Goal: Task Accomplishment & Management: Use online tool/utility

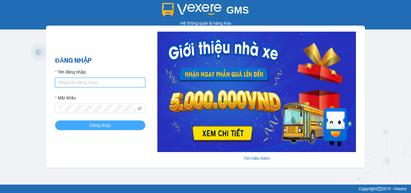
type input "ptvhthien.tqdtl"
click at [114, 124] on button "Đăng nhập" at bounding box center [100, 125] width 90 height 10
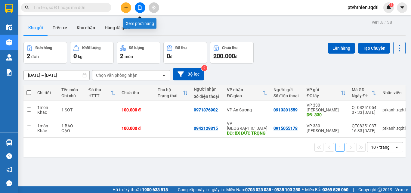
click at [140, 8] on icon "file-add" at bounding box center [140, 7] width 4 height 4
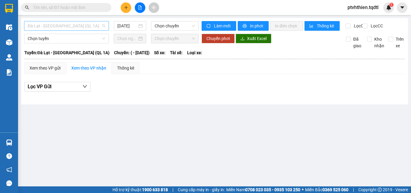
click at [104, 23] on span "Đà Lạt - [GEOGRAPHIC_DATA] (QL 1A)" at bounding box center [67, 25] width 78 height 9
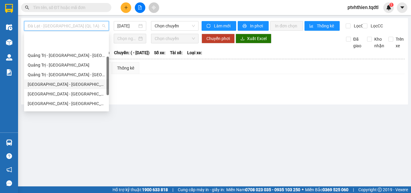
scroll to position [81, 0]
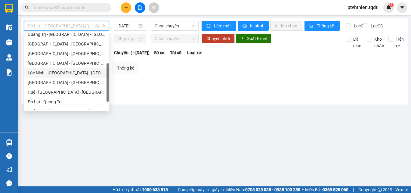
click at [75, 73] on div "Lộc Ninh - [GEOGRAPHIC_DATA] - [GEOGRAPHIC_DATA] - [GEOGRAPHIC_DATA]" at bounding box center [67, 73] width 78 height 7
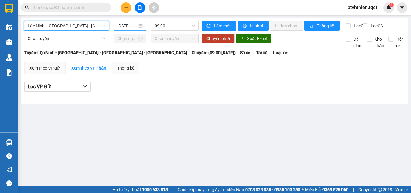
click at [143, 27] on div "[DATE]" at bounding box center [130, 26] width 33 height 10
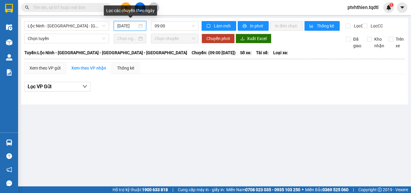
scroll to position [0, 2]
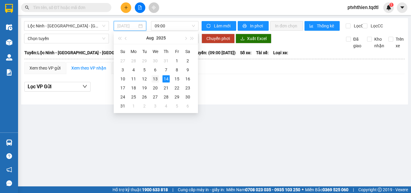
click at [156, 79] on div "13" at bounding box center [155, 78] width 7 height 7
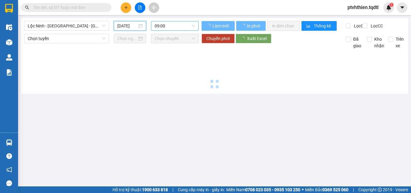
type input "[DATE]"
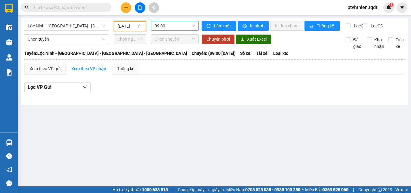
click at [194, 26] on span "09:00" at bounding box center [175, 25] width 40 height 9
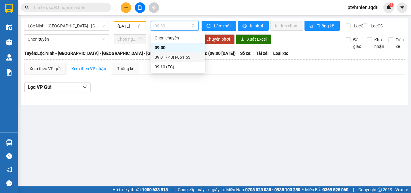
click at [185, 55] on div "09:01 - 43H-061.53" at bounding box center [178, 57] width 47 height 7
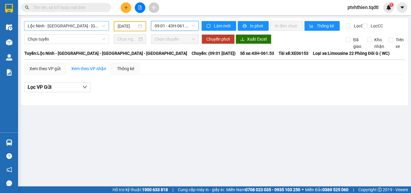
click at [105, 28] on span "Lộc Ninh - Huế - Quảng Trị - Quảng Bình" at bounding box center [67, 25] width 78 height 9
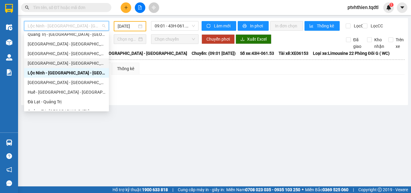
click at [92, 64] on div "Quảng Bình - Quảng Trị - Huế - Lộc Ninh" at bounding box center [67, 63] width 78 height 7
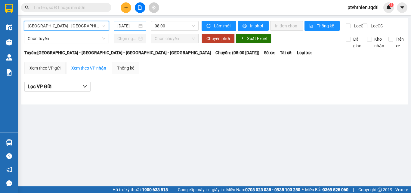
click at [138, 27] on div "14/08/2025" at bounding box center [129, 26] width 25 height 7
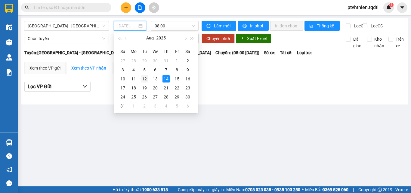
click at [142, 79] on div "12" at bounding box center [144, 78] width 7 height 7
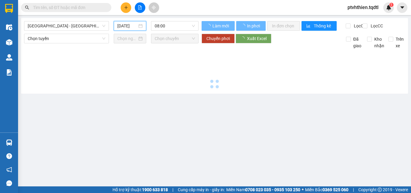
type input "12/08/2025"
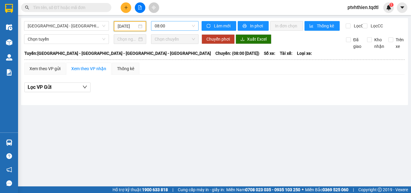
click at [191, 26] on span "08:00" at bounding box center [175, 25] width 40 height 9
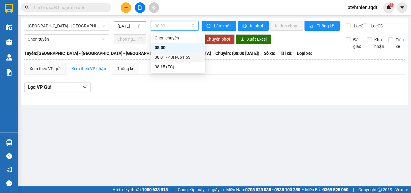
click at [180, 58] on div "08:01 - 43H-061.53" at bounding box center [178, 57] width 47 height 7
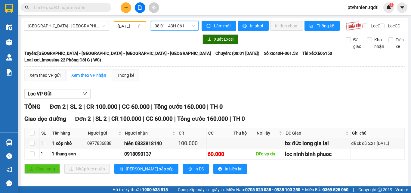
scroll to position [2, 0]
